Goal: Task Accomplishment & Management: Manage account settings

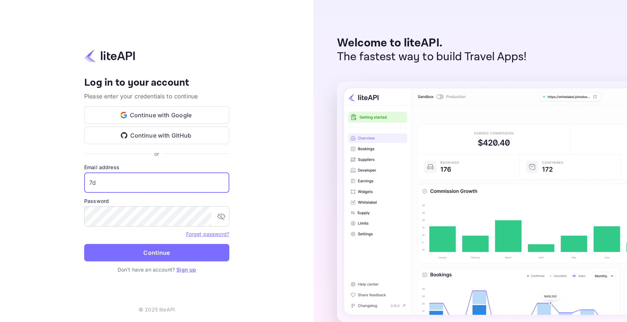
paste input "DAYS.RESA@GMAIL.COM"
type input "7DAYS.RESA@GMAIL.COM"
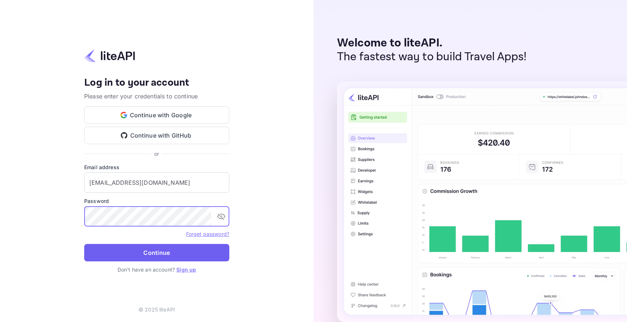
click at [158, 252] on button "Continue" at bounding box center [156, 252] width 145 height 17
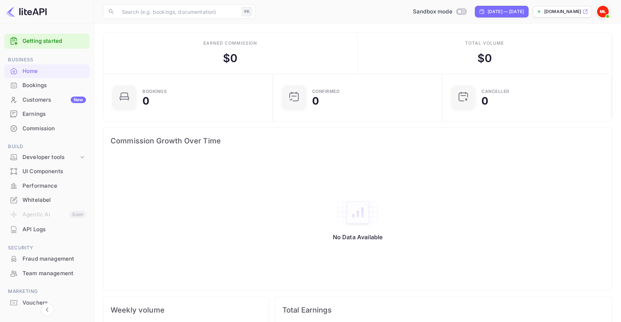
click at [52, 197] on div "Whitelabel" at bounding box center [53, 200] width 63 height 8
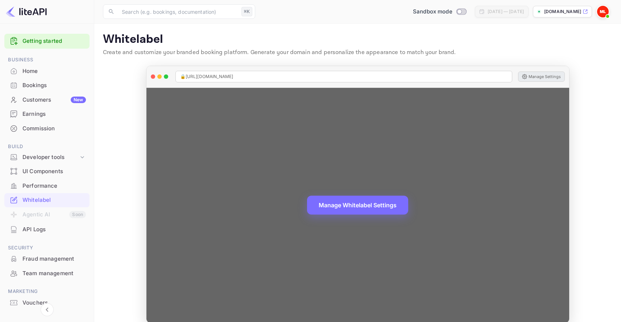
click at [550, 79] on button "Manage Settings" at bounding box center [541, 76] width 47 height 10
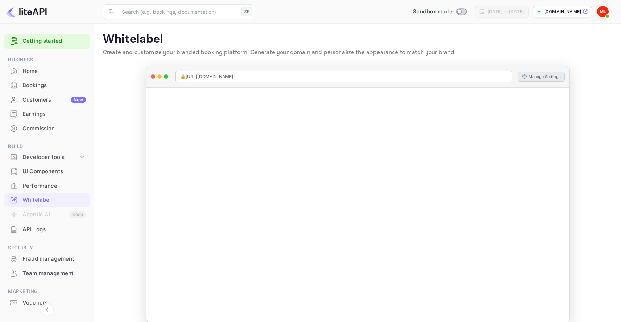
click at [367, 40] on p "Whitelabel" at bounding box center [358, 39] width 510 height 15
click at [326, 42] on p "Whitelabel" at bounding box center [358, 39] width 510 height 15
click at [456, 8] on span "Switch to Production mode" at bounding box center [461, 11] width 11 height 7
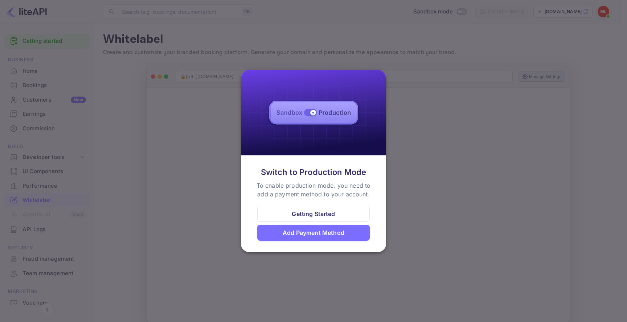
click at [313, 234] on div "Add Payment Method" at bounding box center [314, 232] width 62 height 9
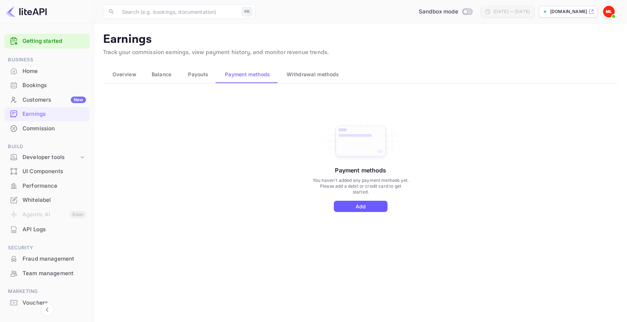
click at [364, 207] on button "Add" at bounding box center [361, 206] width 54 height 11
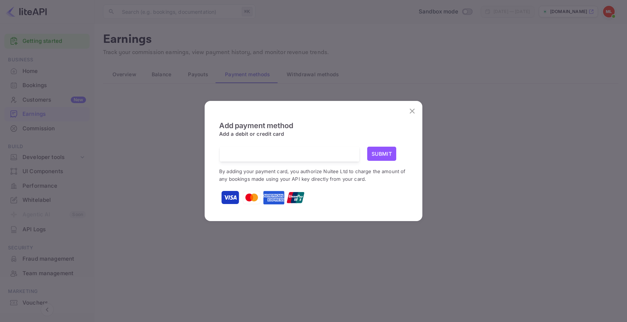
click at [384, 155] on button "Submit" at bounding box center [381, 154] width 29 height 14
click at [386, 155] on button "Submit" at bounding box center [381, 154] width 29 height 14
click at [382, 153] on button "Submit" at bounding box center [381, 154] width 29 height 14
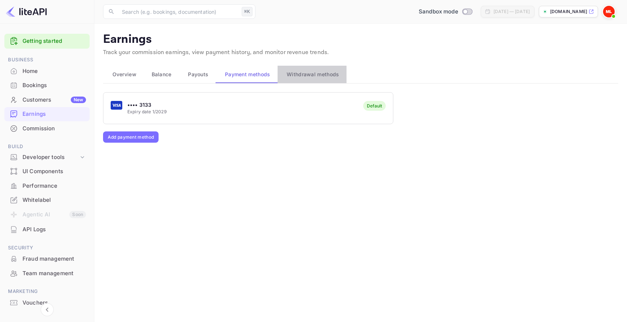
click at [312, 73] on span "Withdrawal methods" at bounding box center [313, 74] width 52 height 9
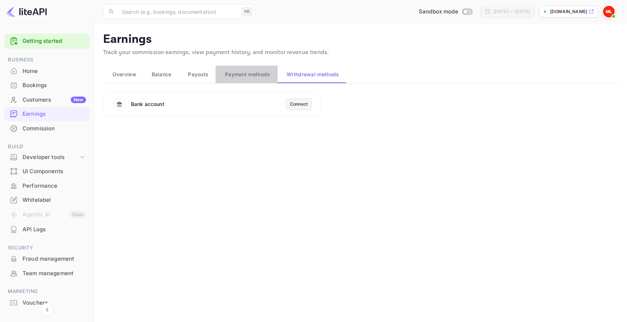
click at [238, 72] on span "Payment methods" at bounding box center [247, 74] width 45 height 9
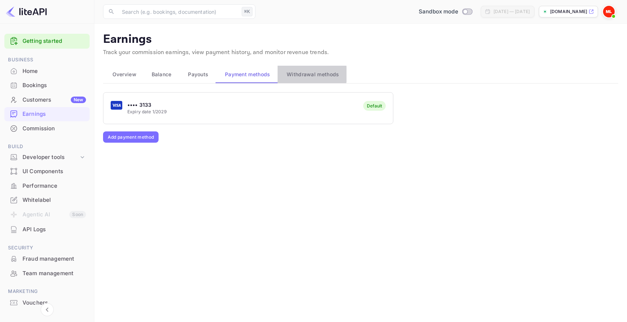
click at [306, 74] on span "Withdrawal methods" at bounding box center [313, 74] width 52 height 9
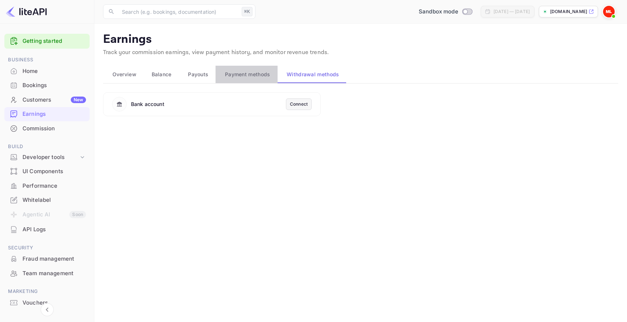
click at [244, 75] on span "Payment methods" at bounding box center [247, 74] width 45 height 9
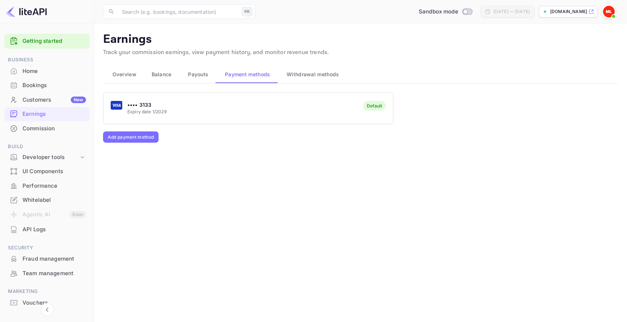
click at [195, 73] on span "Payouts" at bounding box center [198, 74] width 20 height 9
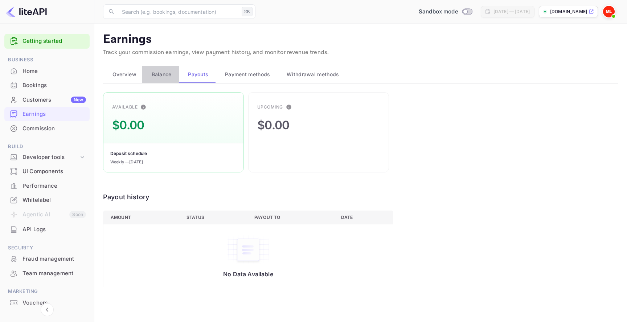
click at [159, 73] on span "Balance" at bounding box center [162, 74] width 20 height 9
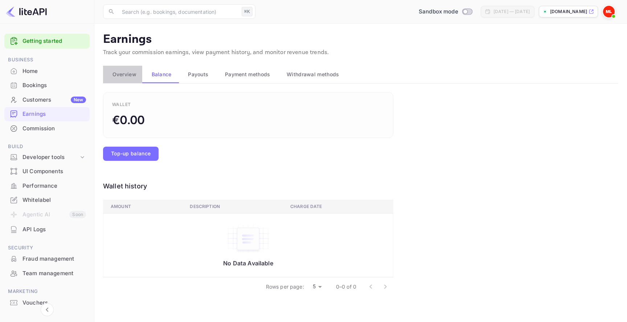
click at [122, 74] on span "Overview" at bounding box center [124, 74] width 24 height 9
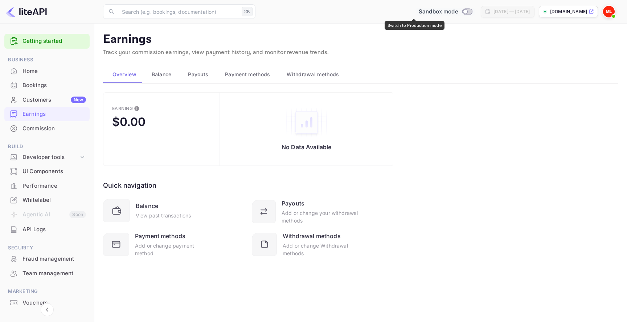
click at [437, 15] on div "Sandbox mode" at bounding box center [445, 12] width 59 height 8
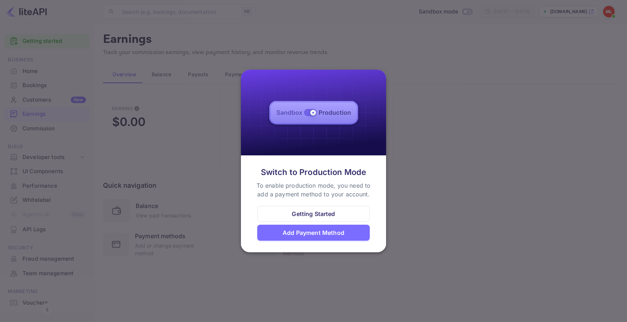
click at [447, 74] on div at bounding box center [313, 161] width 627 height 322
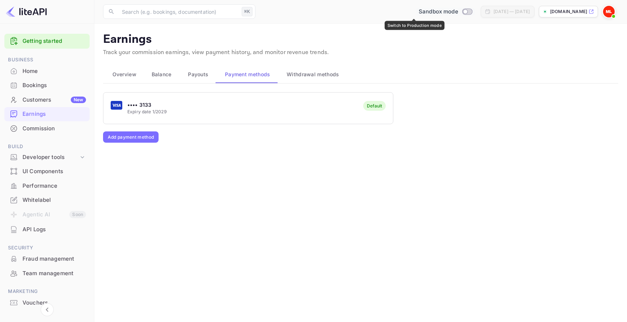
click at [462, 9] on span "Switch to Production mode" at bounding box center [467, 11] width 11 height 7
checkbox input "true"
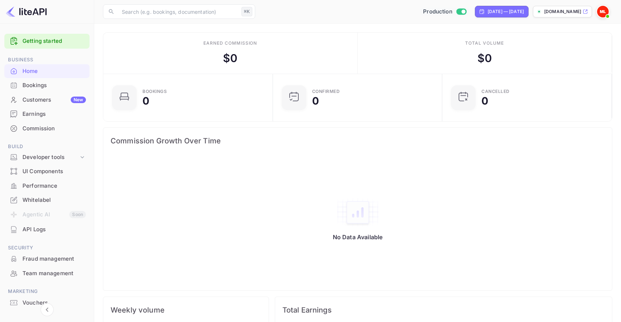
click at [571, 14] on p "[DOMAIN_NAME]" at bounding box center [562, 11] width 37 height 7
click at [59, 128] on div "Commission" at bounding box center [53, 128] width 63 height 8
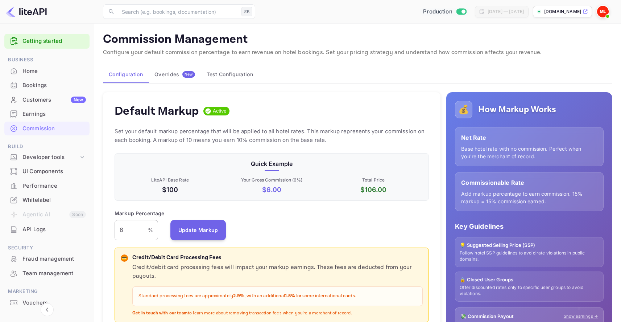
scroll to position [123, 309]
drag, startPoint x: 128, startPoint y: 228, endPoint x: 113, endPoint y: 228, distance: 15.2
click at [113, 228] on div "Default Markup Active Set your default markup percentage that will be applied t…" at bounding box center [272, 225] width 338 height 267
type input "7"
click at [200, 226] on button "Update Markup" at bounding box center [198, 229] width 56 height 20
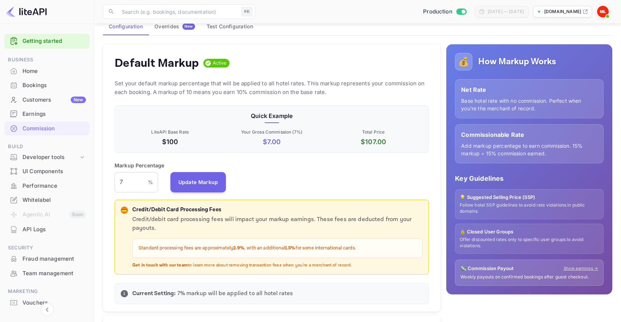
scroll to position [26, 0]
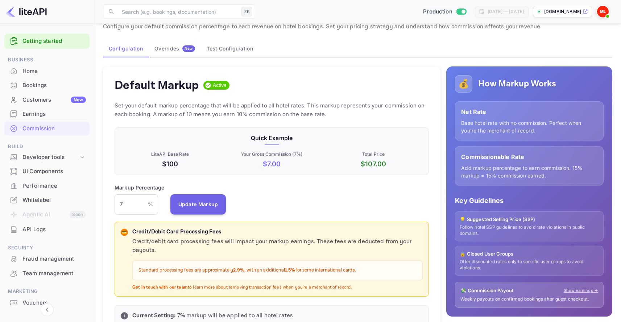
click at [233, 49] on button "Test Configuration" at bounding box center [230, 48] width 58 height 17
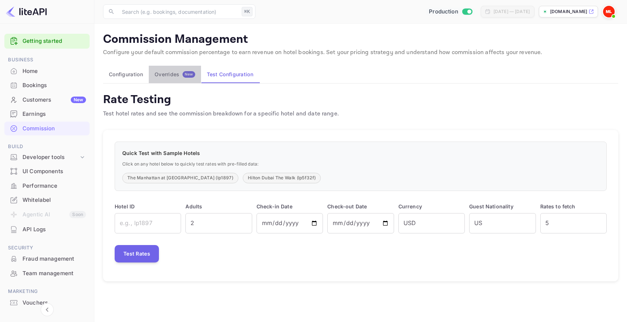
click at [176, 75] on div "Overrides New" at bounding box center [175, 74] width 41 height 7
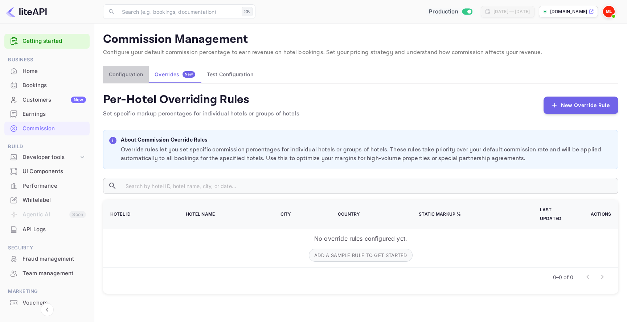
click at [126, 75] on button "Configuration" at bounding box center [126, 74] width 46 height 17
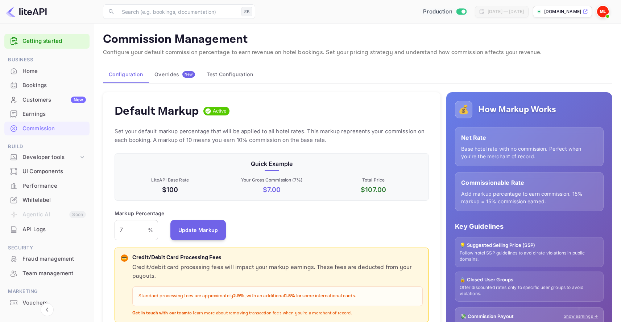
click at [62, 103] on div "Customers New" at bounding box center [53, 100] width 63 height 8
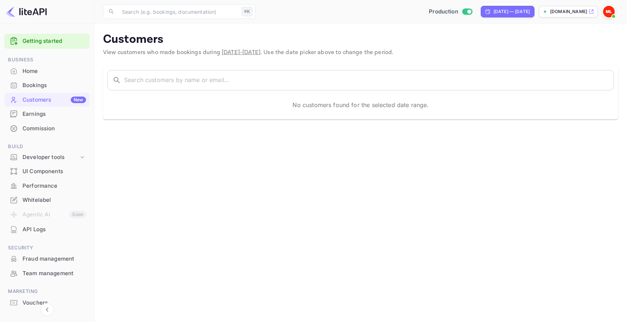
click at [55, 80] on div "Bookings" at bounding box center [46, 85] width 85 height 14
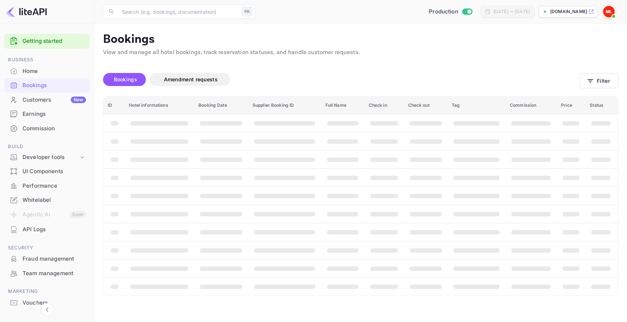
click at [53, 68] on div "Home" at bounding box center [53, 71] width 63 height 8
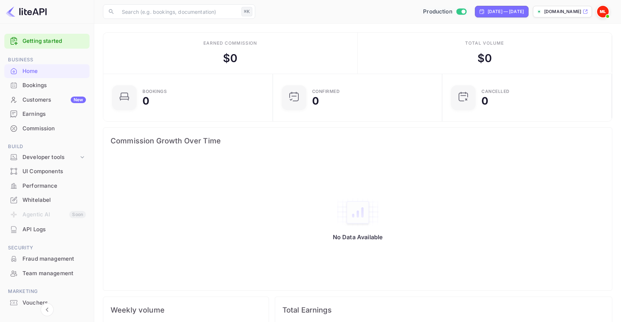
click at [602, 16] on img at bounding box center [603, 12] width 12 height 12
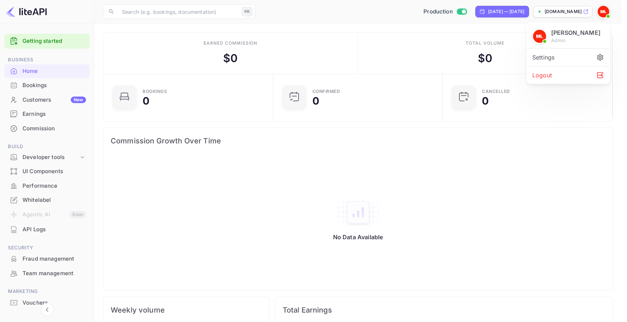
click at [561, 57] on div "Settings" at bounding box center [567, 57] width 83 height 17
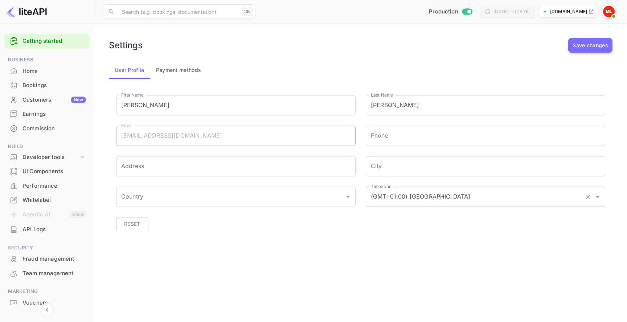
click at [411, 203] on input "(GMT+01:00) Madrid" at bounding box center [475, 197] width 213 height 14
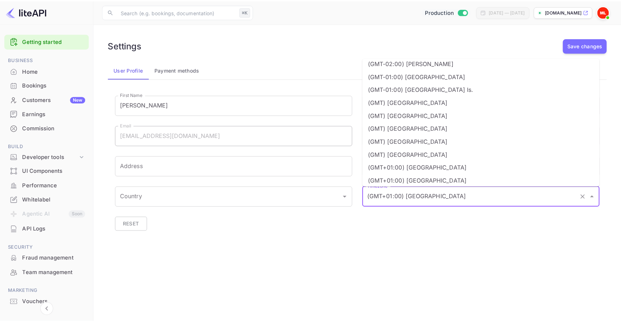
scroll to position [331, 0]
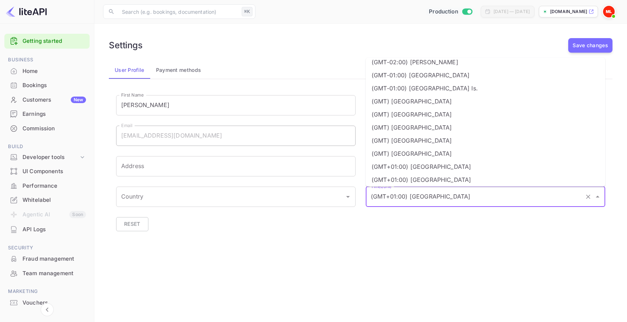
click at [427, 138] on li "(GMT) London" at bounding box center [485, 140] width 239 height 13
type input "(GMT) London"
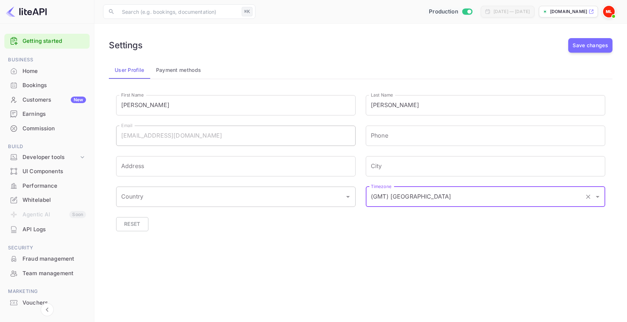
click at [288, 199] on input "Country" at bounding box center [230, 197] width 222 height 14
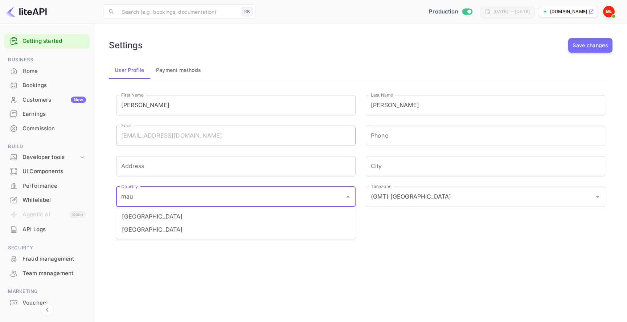
click at [238, 214] on li "Mauritania" at bounding box center [235, 216] width 239 height 13
type input "Mauritania"
click at [583, 40] on button "Save changes" at bounding box center [590, 45] width 44 height 15
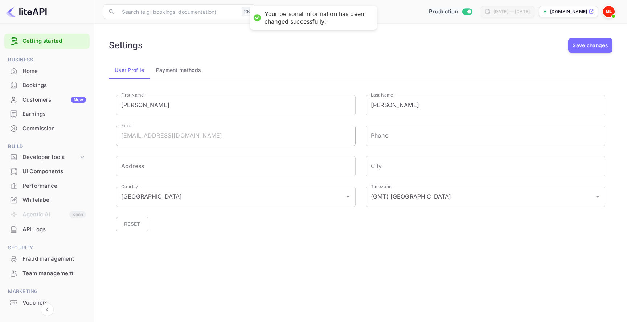
click at [178, 73] on button "Payment methods" at bounding box center [178, 69] width 57 height 17
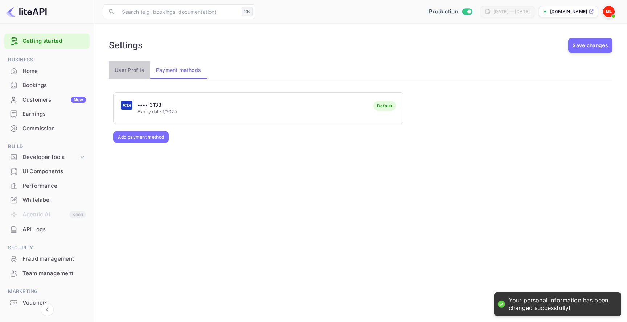
click at [130, 70] on button "User Profile" at bounding box center [129, 69] width 41 height 17
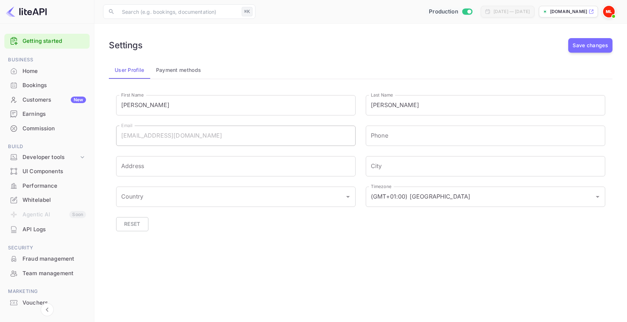
click at [53, 197] on div "Whitelabel" at bounding box center [53, 200] width 63 height 8
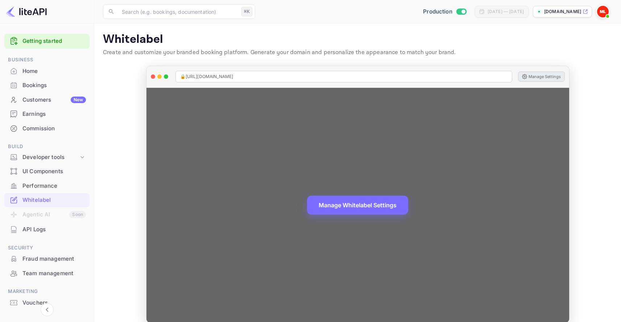
click at [539, 75] on button "Manage Settings" at bounding box center [541, 76] width 47 height 10
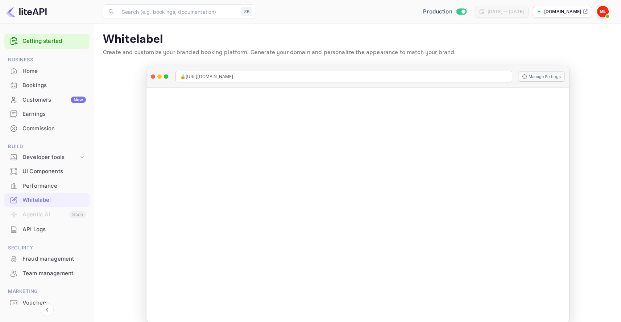
click at [555, 9] on p "[DOMAIN_NAME]" at bounding box center [562, 11] width 37 height 7
click at [81, 157] on icon at bounding box center [82, 156] width 7 height 7
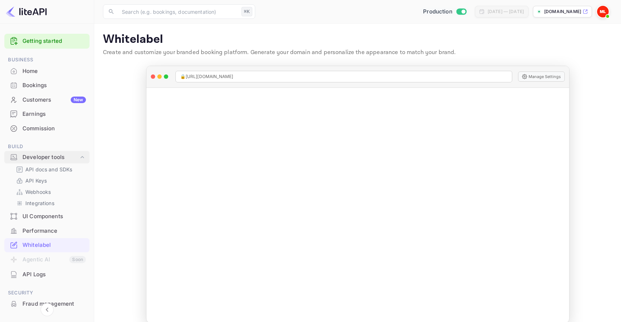
click at [81, 157] on icon at bounding box center [83, 157] width 4 height 2
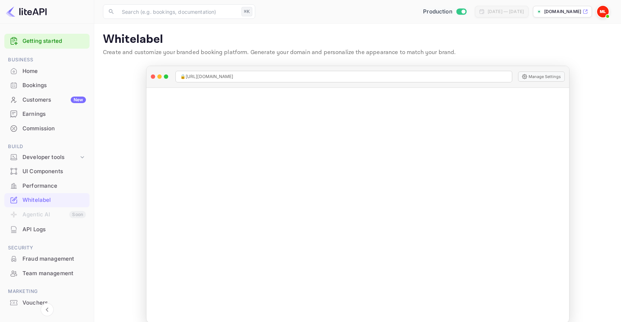
click at [63, 172] on div "UI Components" at bounding box center [53, 171] width 63 height 8
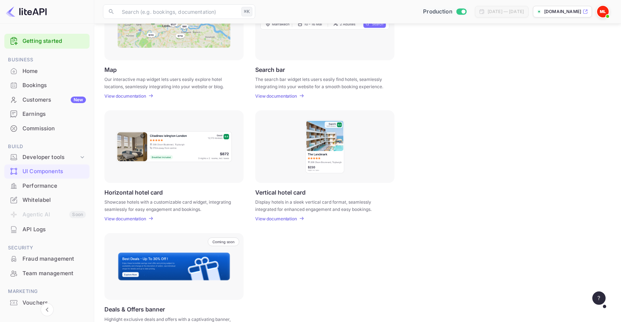
scroll to position [167, 0]
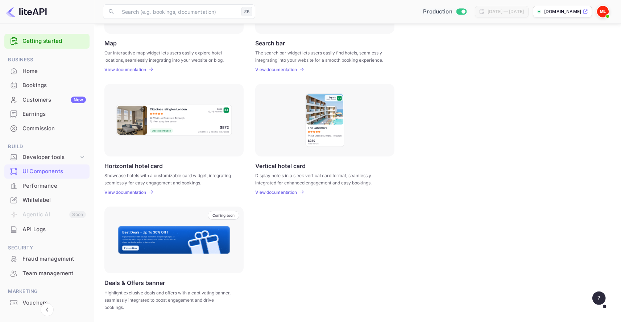
click at [61, 187] on div "Performance" at bounding box center [53, 186] width 63 height 8
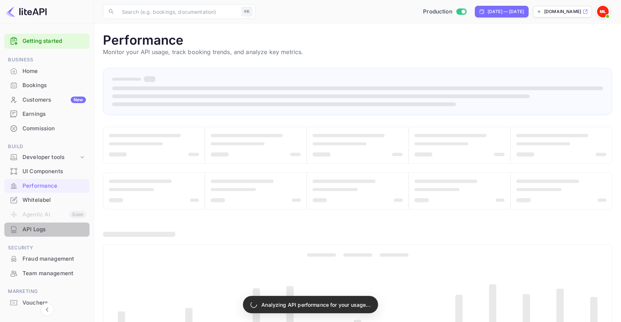
click at [61, 233] on div "API Logs" at bounding box center [53, 229] width 63 height 8
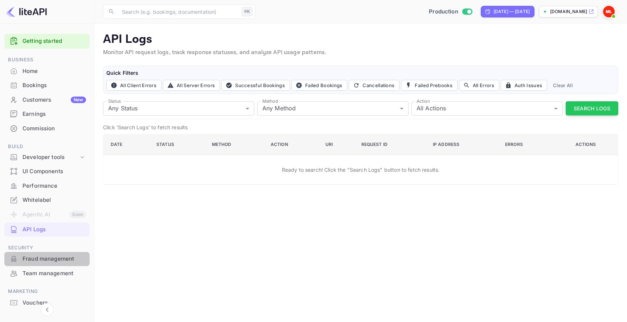
click at [64, 258] on div "Fraud management" at bounding box center [53, 259] width 63 height 8
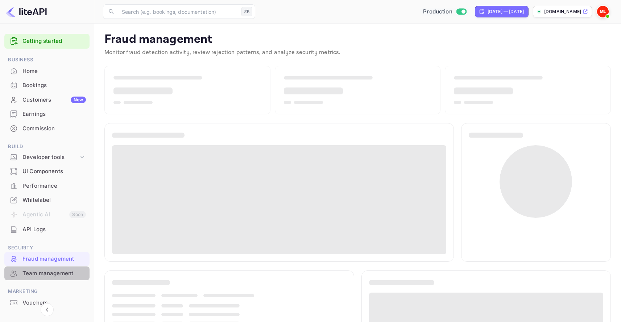
click at [63, 273] on div "Team management" at bounding box center [53, 273] width 63 height 8
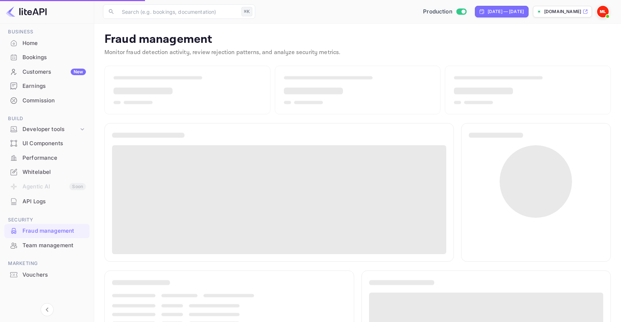
click at [58, 273] on div "Vouchers" at bounding box center [53, 275] width 63 height 8
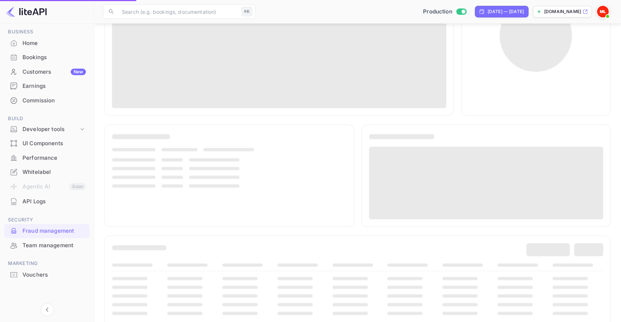
scroll to position [159, 0]
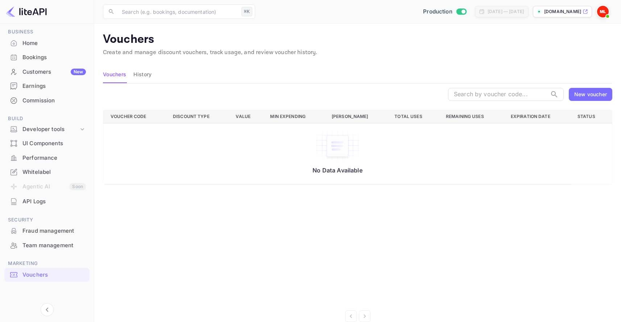
click at [54, 246] on div "Team management" at bounding box center [53, 245] width 63 height 8
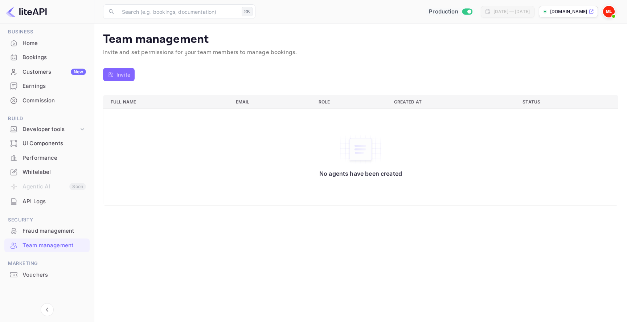
click at [126, 73] on p "Invite" at bounding box center [123, 75] width 14 height 8
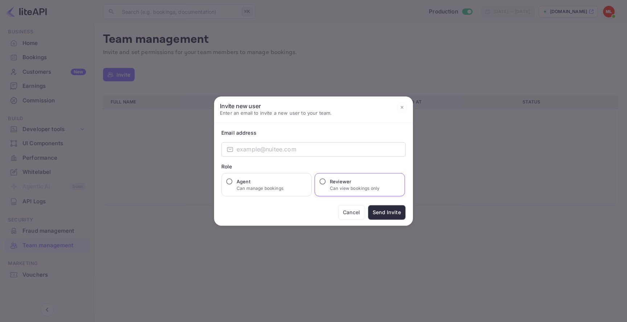
click at [347, 181] on h6 "Reviewer" at bounding box center [355, 180] width 50 height 7
click at [326, 181] on input "Reviewer Can view bookings only" at bounding box center [322, 180] width 7 height 7
radio input "true"
click at [248, 187] on p "Can manage bookings" at bounding box center [259, 188] width 47 height 7
click at [233, 185] on input "Agent Can manage bookings" at bounding box center [229, 180] width 7 height 7
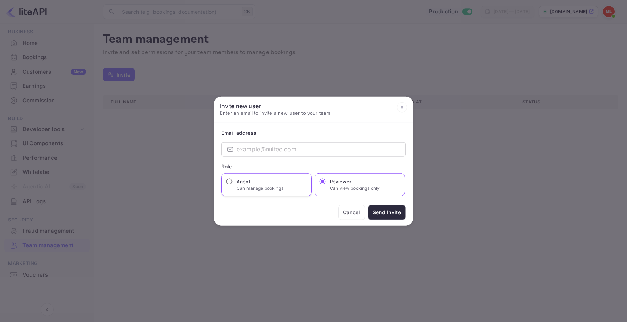
radio input "true"
click at [350, 211] on button "Cancel" at bounding box center [351, 212] width 27 height 15
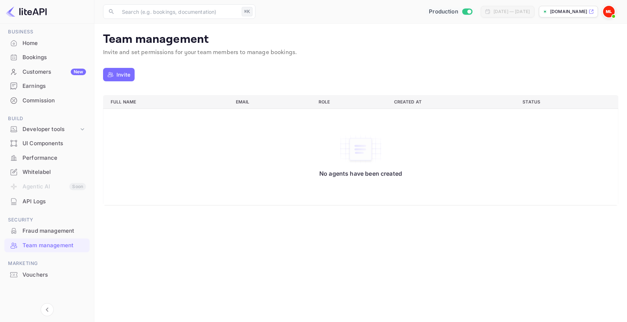
click at [228, 250] on main "Team management Invite and set permissions for your team members to manage book…" at bounding box center [360, 173] width 532 height 298
